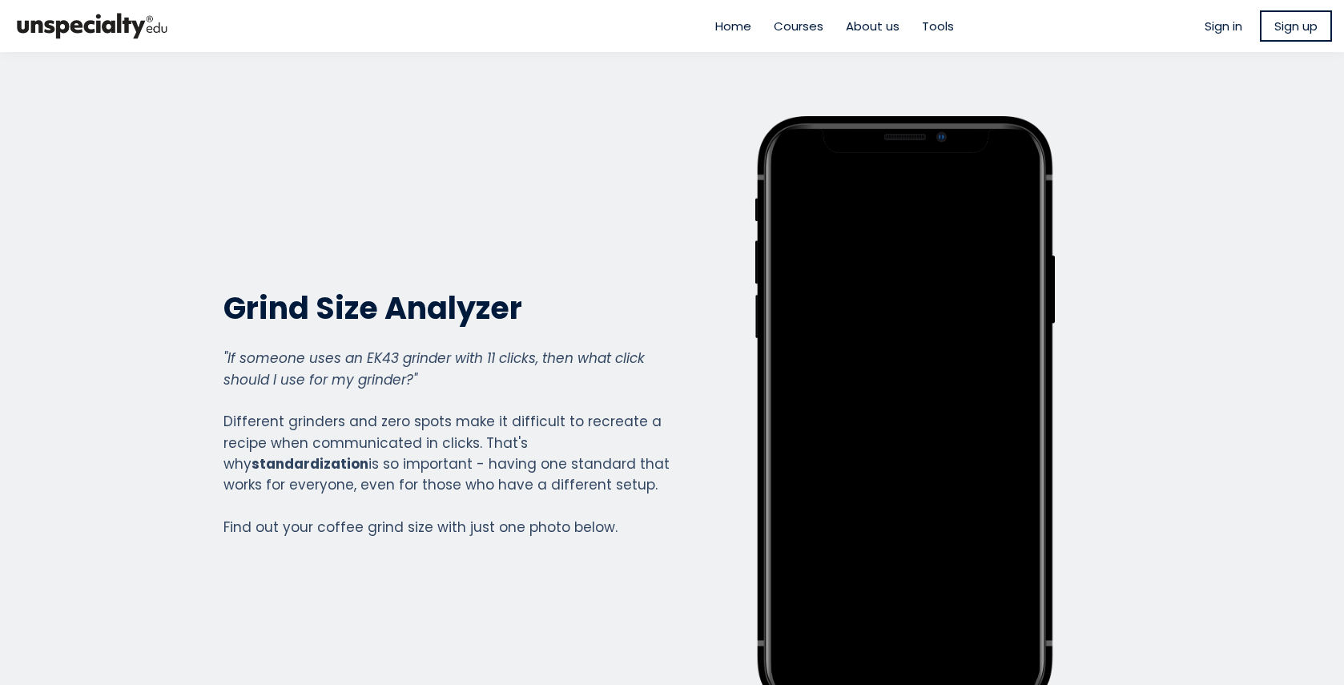
click at [739, 29] on span "Home" at bounding box center [733, 26] width 36 height 18
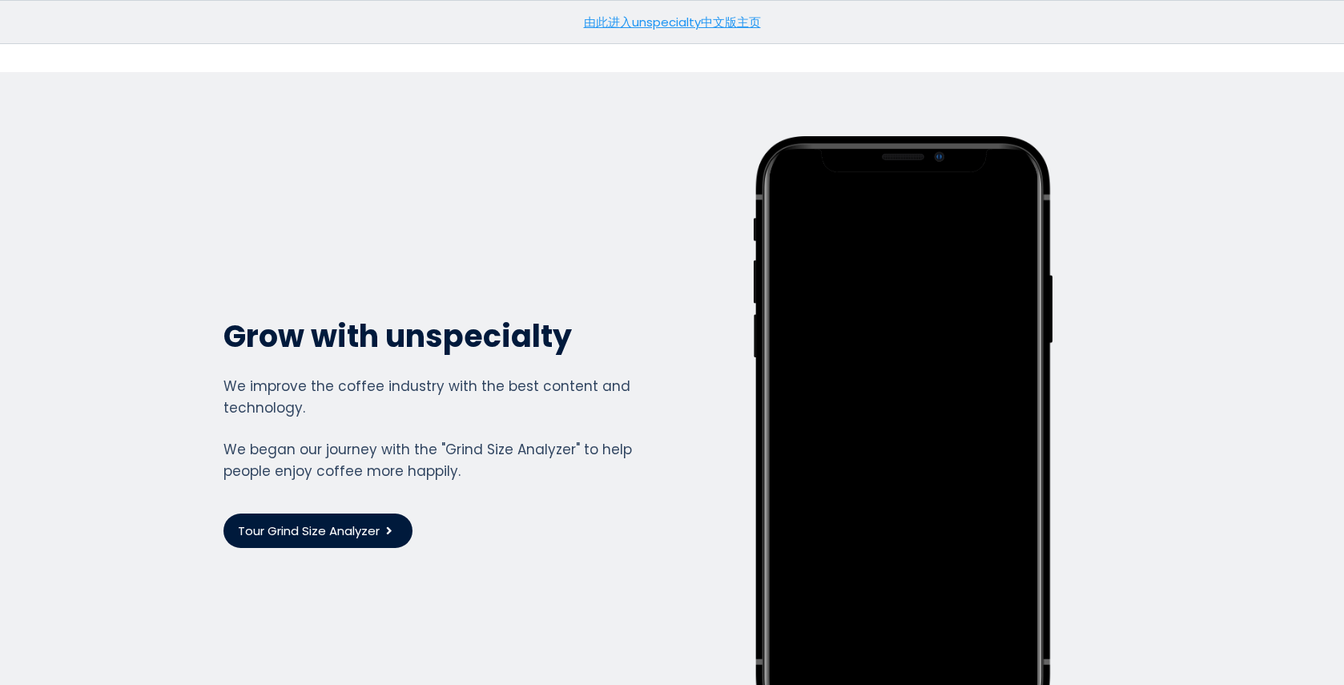
scroll to position [4136, 0]
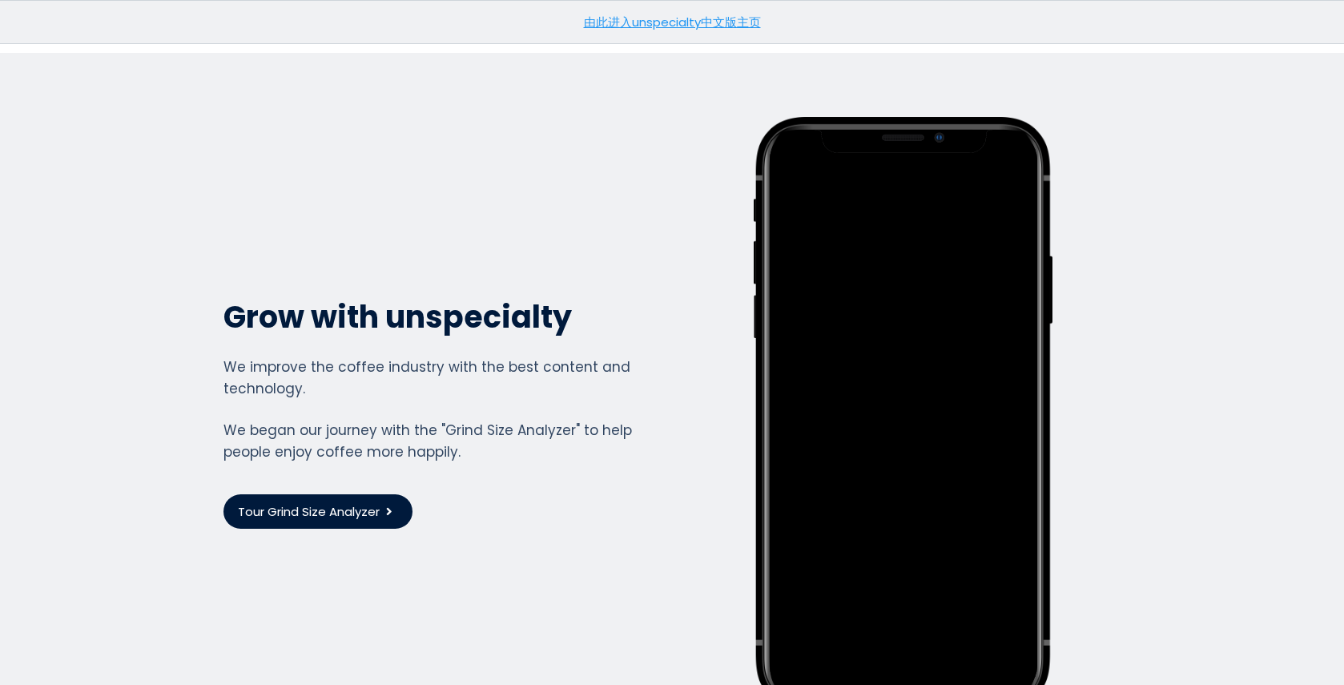
click at [369, 502] on span "Tour Grind Size Analyzer" at bounding box center [309, 511] width 142 height 18
